Goal: Transaction & Acquisition: Subscribe to service/newsletter

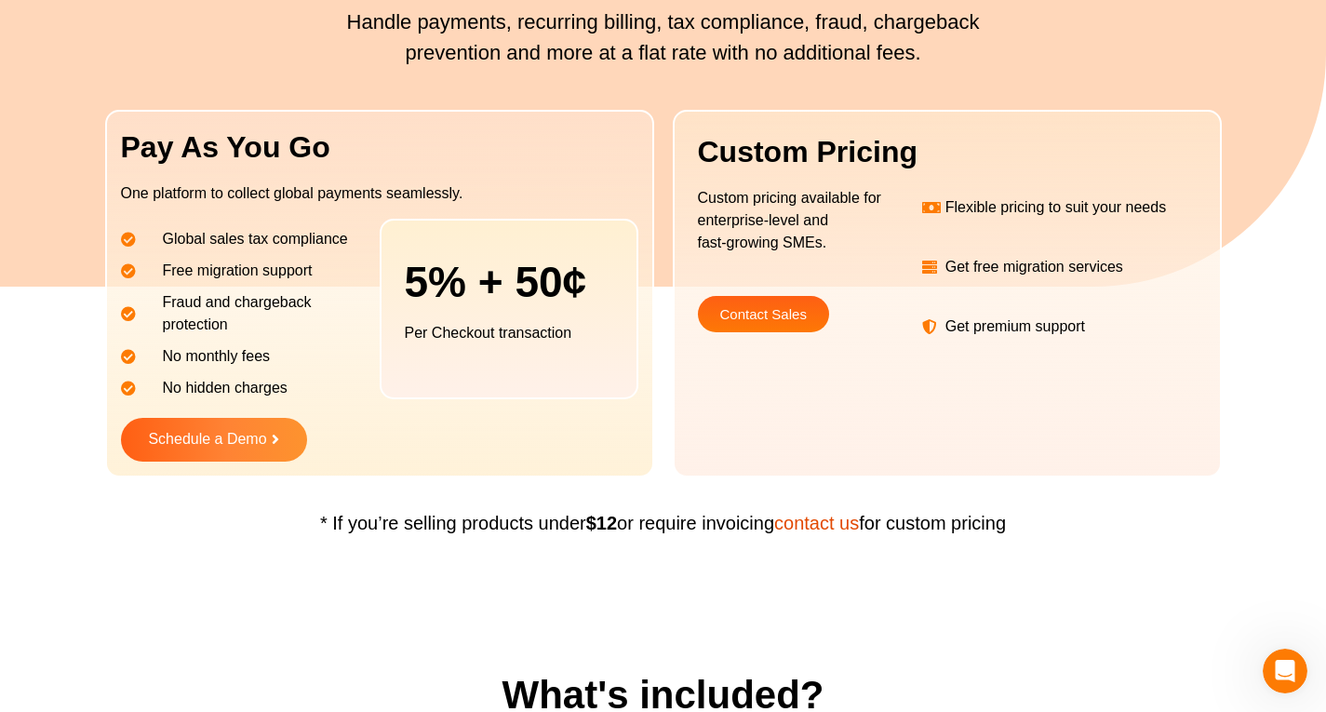
click at [432, 411] on div "Request a free Trial Schedule a Demo" at bounding box center [380, 435] width 518 height 53
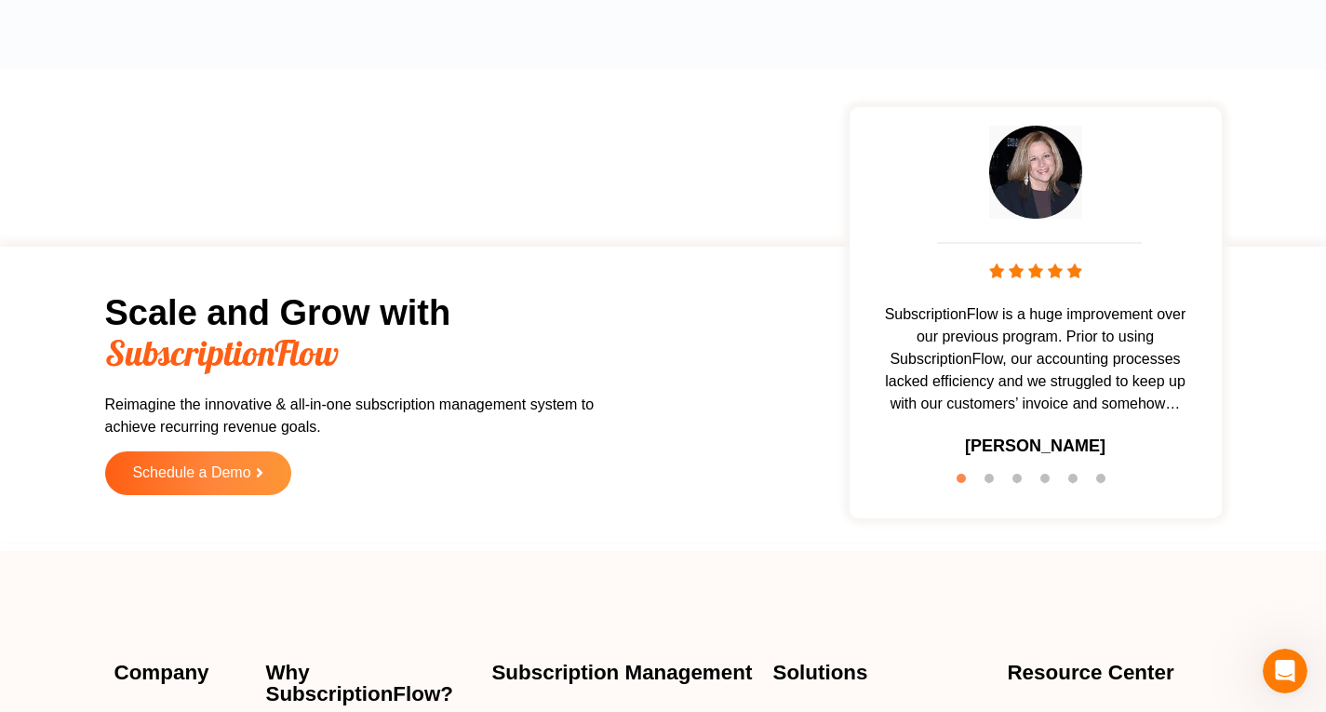
scroll to position [2030, 0]
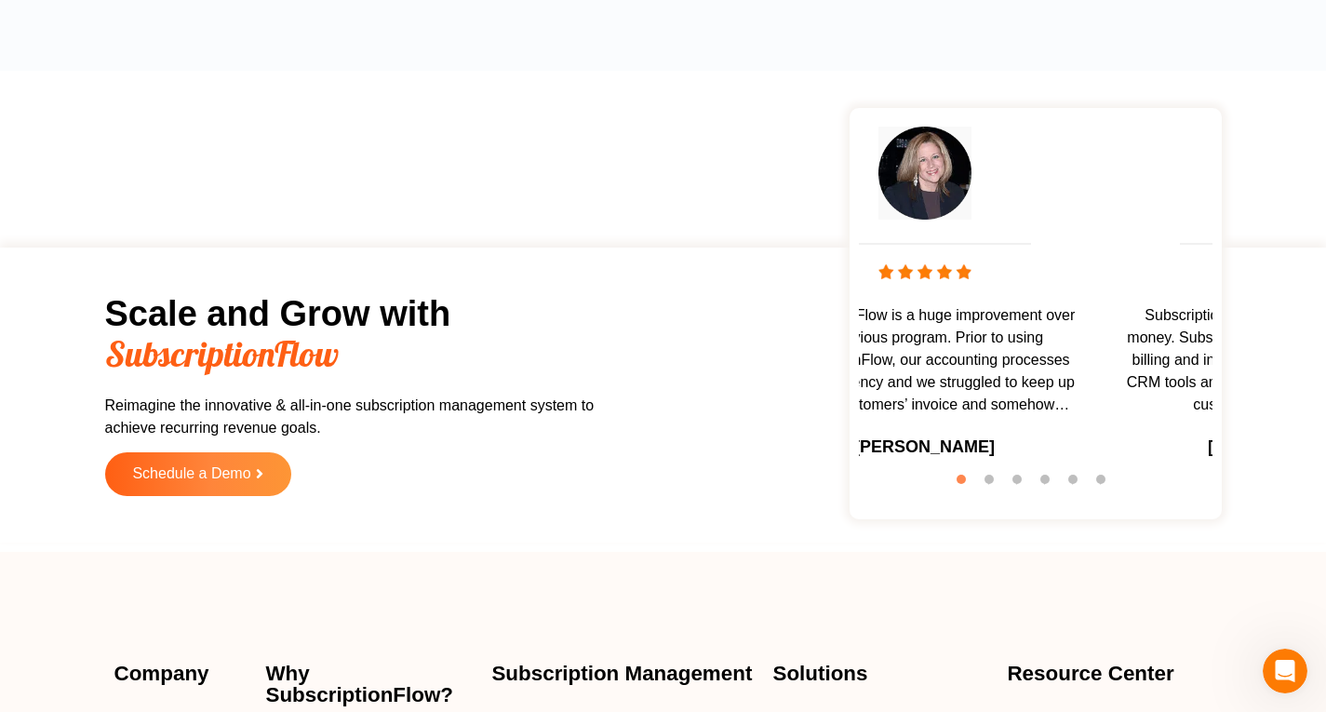
drag, startPoint x: 1043, startPoint y: 262, endPoint x: 897, endPoint y: 260, distance: 145.2
click at [897, 264] on img at bounding box center [925, 271] width 93 height 15
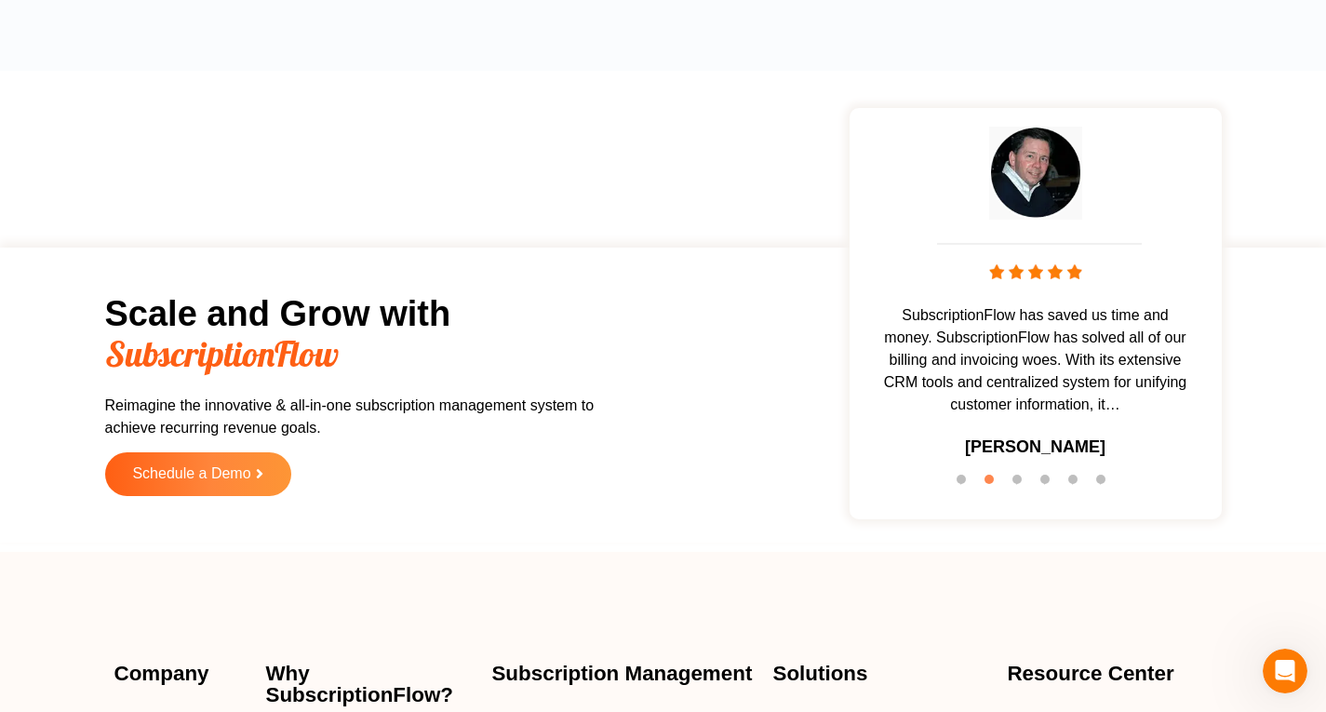
drag, startPoint x: 1093, startPoint y: 276, endPoint x: 907, endPoint y: 276, distance: 186.2
click at [940, 283] on div "SubscriptionFlow has saved us time and money. SubscriptionFlow has solved all o…" at bounding box center [1036, 300] width 354 height 366
drag, startPoint x: 1057, startPoint y: 276, endPoint x: 953, endPoint y: 277, distance: 103.3
click at [967, 278] on span at bounding box center [1036, 274] width 354 height 22
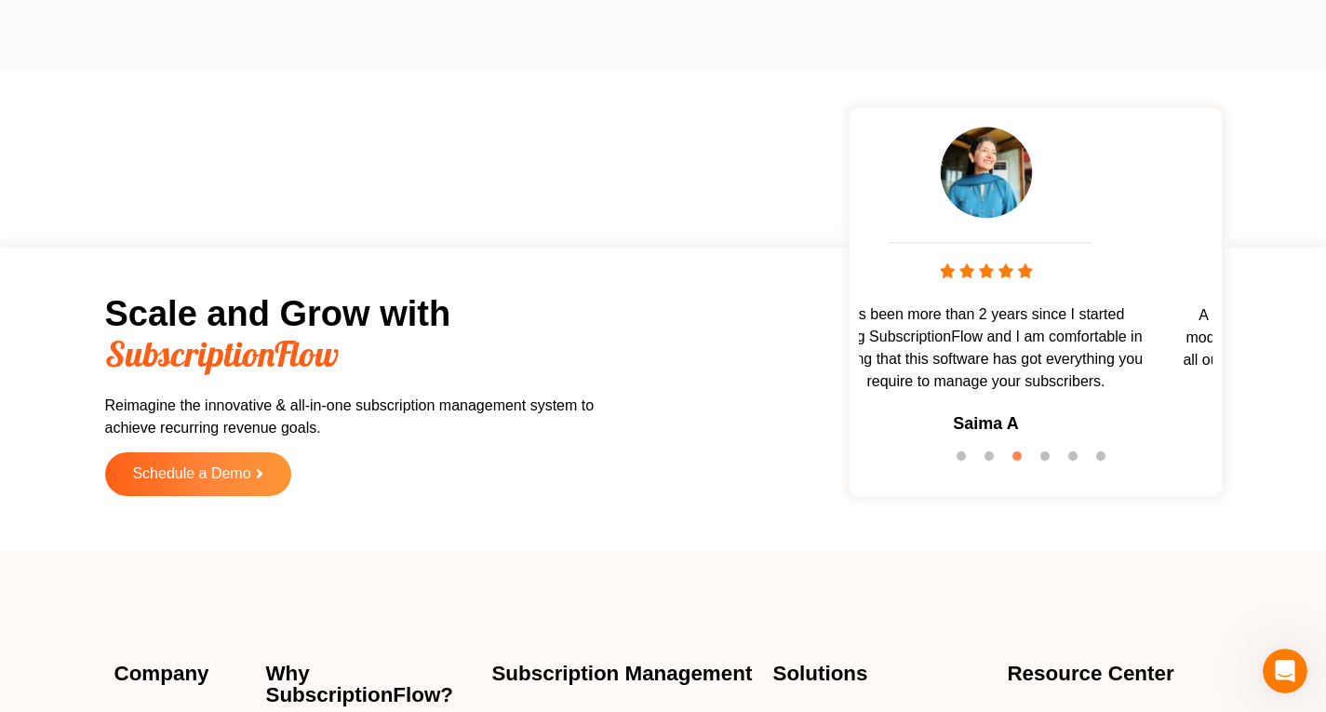
drag, startPoint x: 1026, startPoint y: 298, endPoint x: 891, endPoint y: 284, distance: 135.7
click at [910, 286] on div "It’s been more than 2 years since I started using SubscriptionFlow and I am com…" at bounding box center [987, 288] width 354 height 343
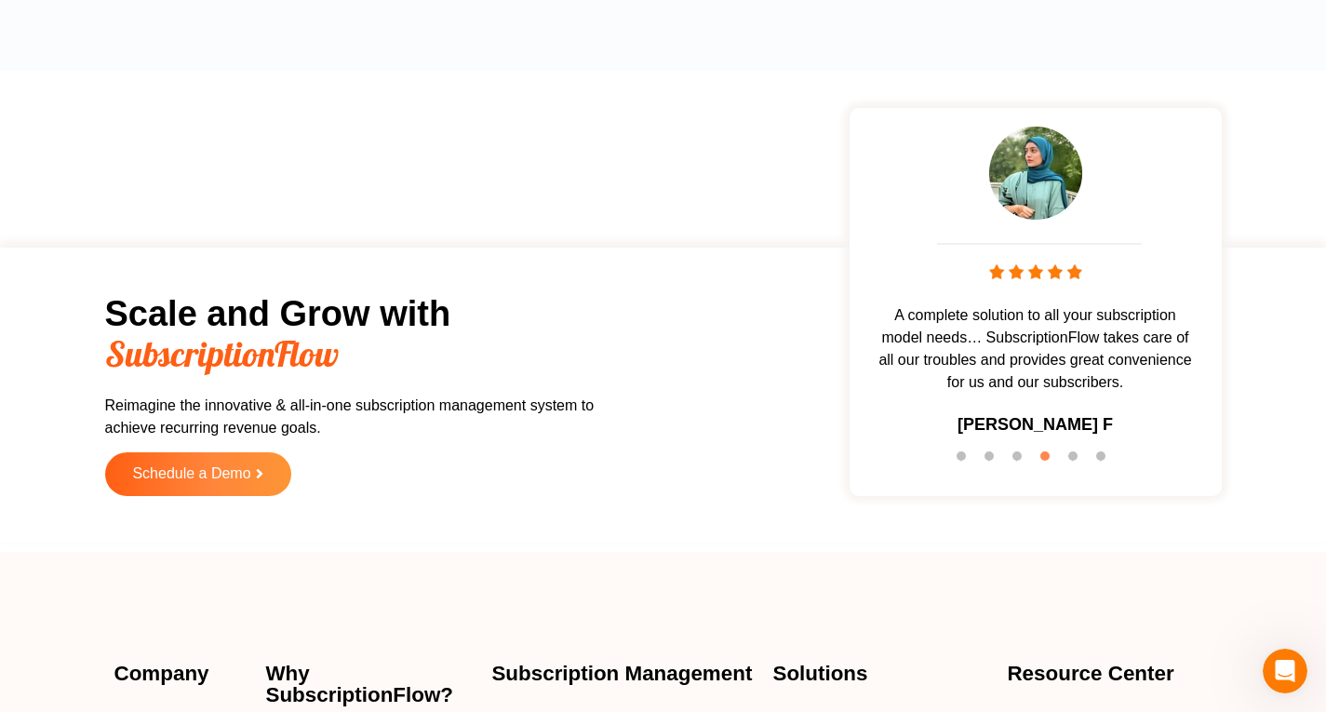
drag, startPoint x: 990, startPoint y: 301, endPoint x: 834, endPoint y: 287, distance: 157.0
click at [848, 290] on div "Scale and Grow with SubscriptionFlow Reimagine the innovative & all-in-one subs…" at bounding box center [663, 395] width 1117 height 277
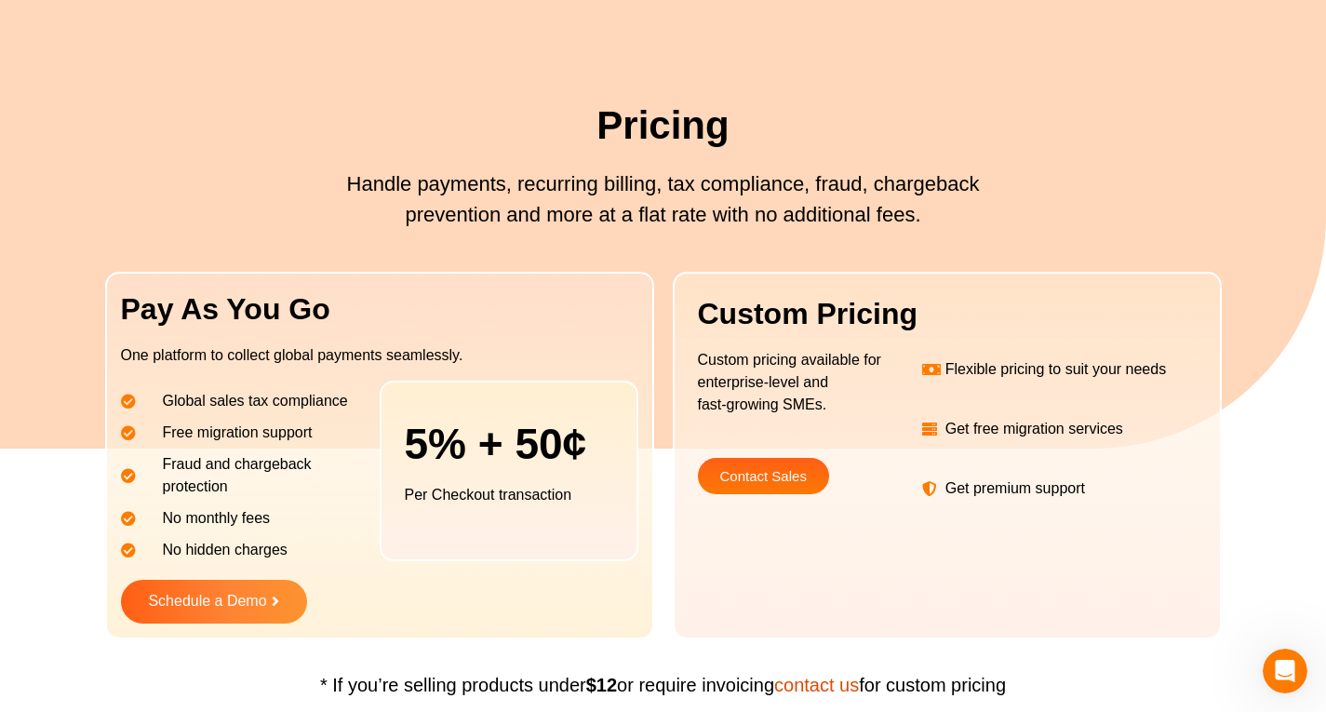
scroll to position [0, 0]
